Goal: Navigation & Orientation: Find specific page/section

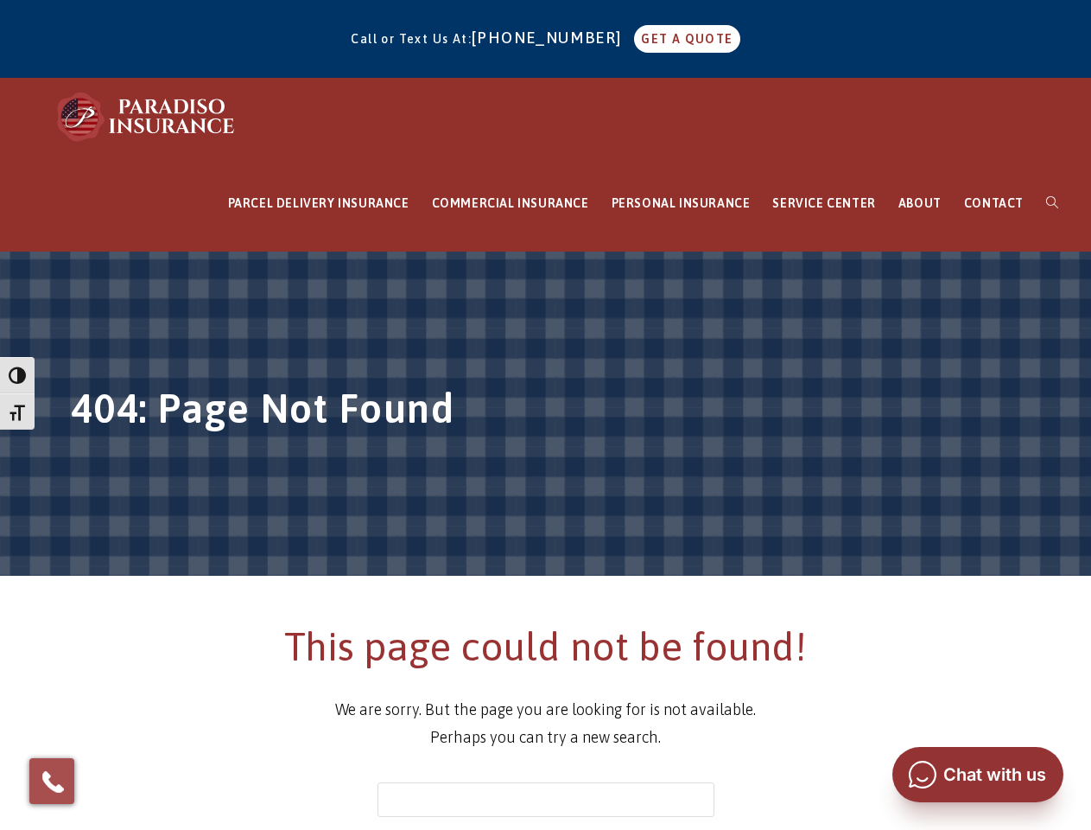
click at [545, 415] on h1 "404: Page Not Found" at bounding box center [546, 413] width 951 height 64
click at [17, 375] on span "button" at bounding box center [17, 374] width 17 height 17
click at [17, 411] on span "button" at bounding box center [17, 411] width 17 height 17
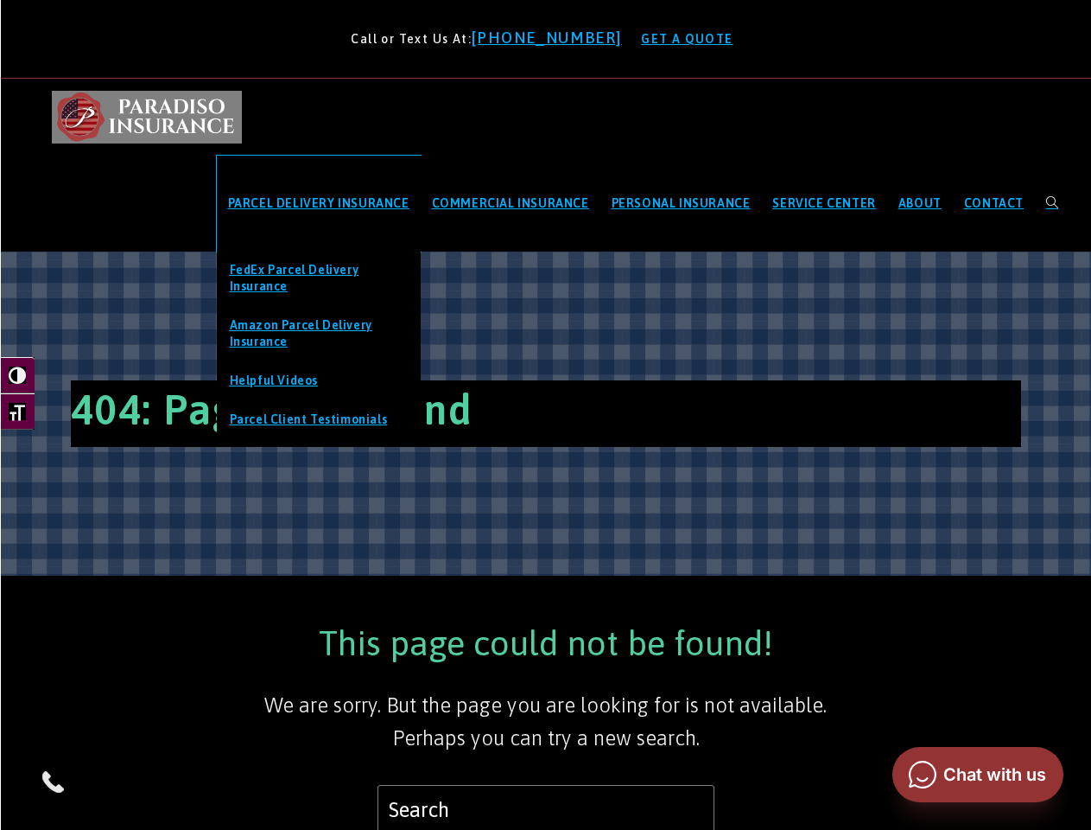
click at [319, 203] on span "PARCEL DELIVERY INSURANCE" at bounding box center [318, 203] width 181 height 14
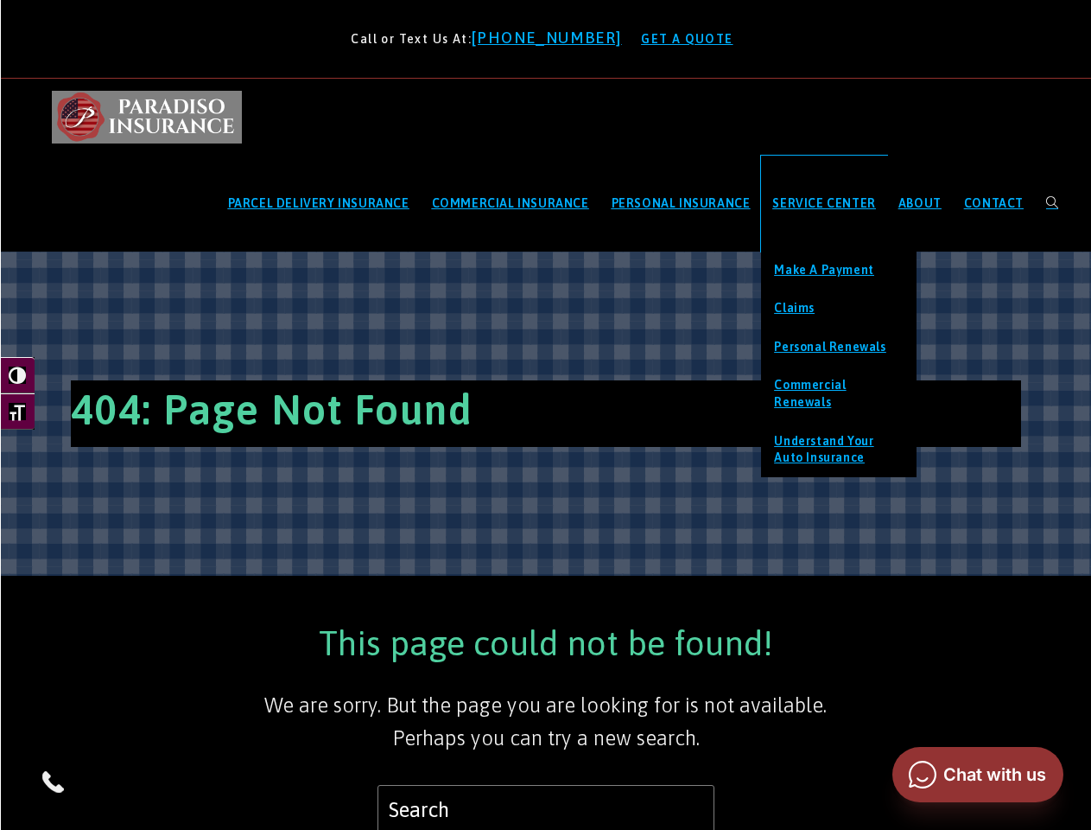
click at [824, 203] on span "SERVICE CENTER" at bounding box center [824, 203] width 103 height 14
click at [52, 780] on img at bounding box center [53, 781] width 28 height 28
